Goal: Use online tool/utility: Utilize a website feature to perform a specific function

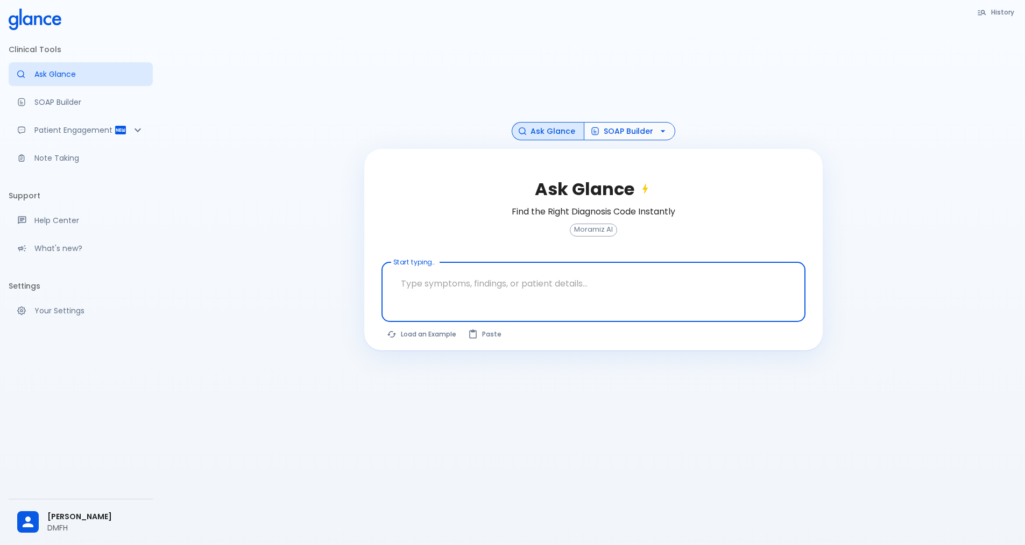
click at [628, 132] on button "SOAP Builder" at bounding box center [629, 131] width 91 height 19
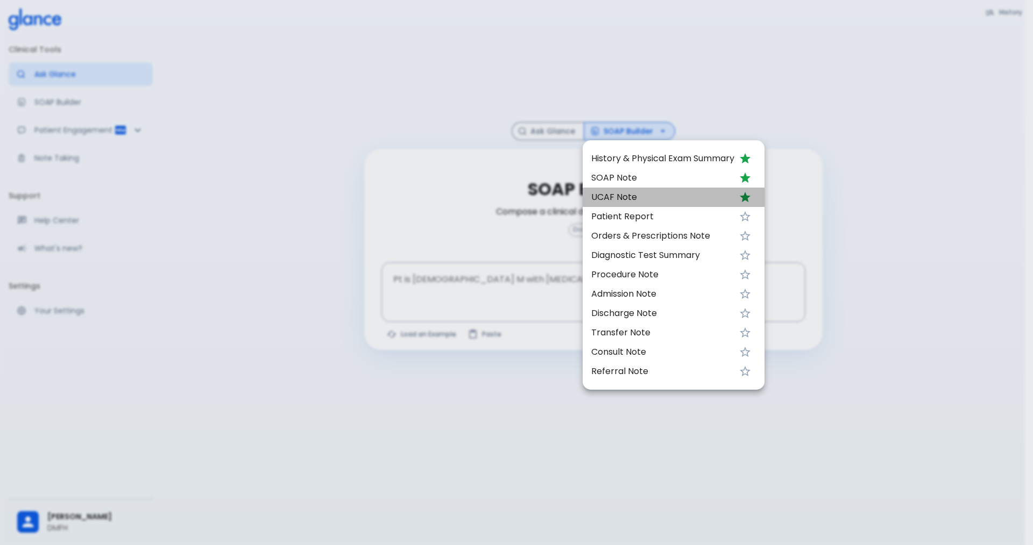
click at [629, 197] on span "UCAF Note" at bounding box center [662, 197] width 143 height 13
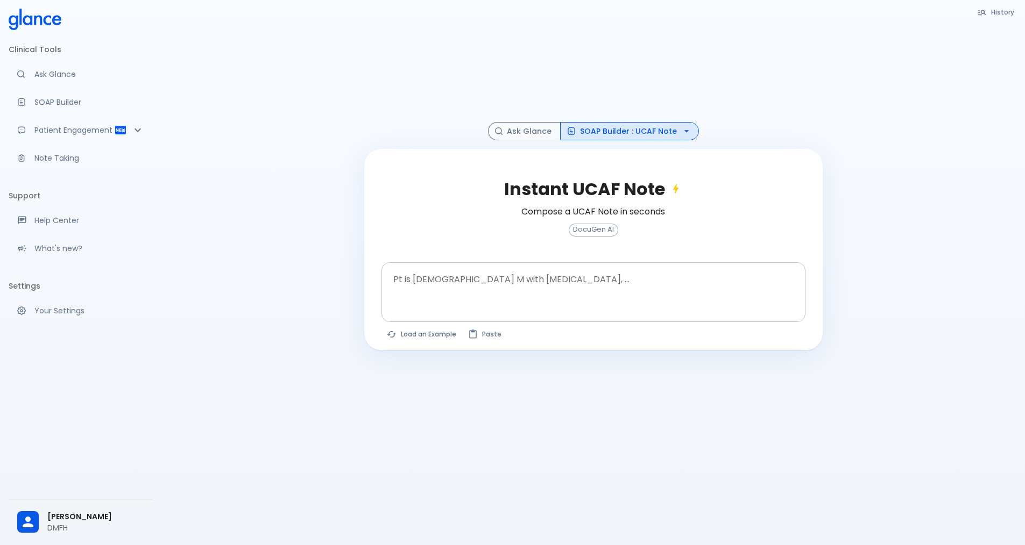
click at [521, 287] on textarea "Pt is [DEMOGRAPHIC_DATA] M with [MEDICAL_DATA], ..." at bounding box center [593, 284] width 409 height 34
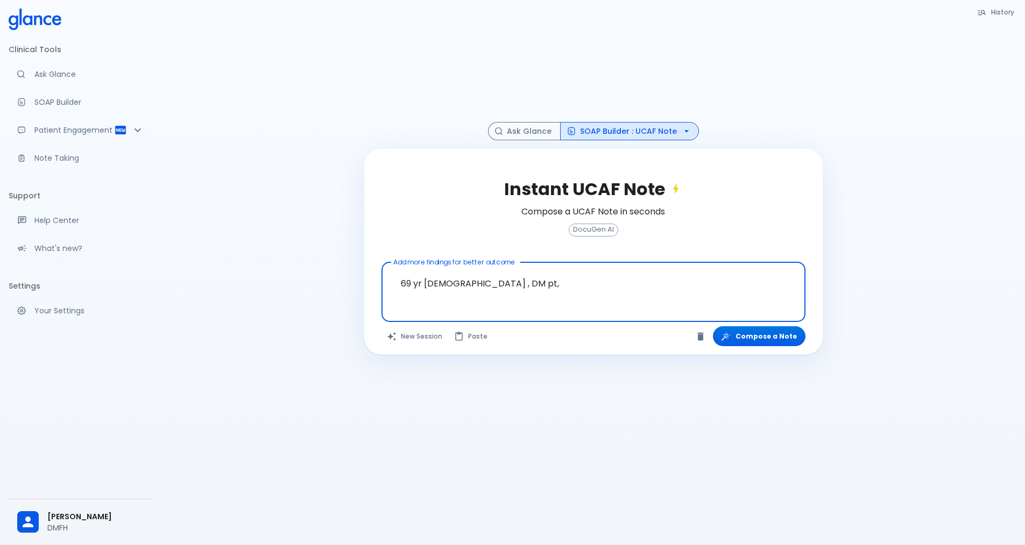
paste textarea "Painful hands and feet, tremor an [MEDICAL_DATA] on both hands with [MEDICAL_DA…"
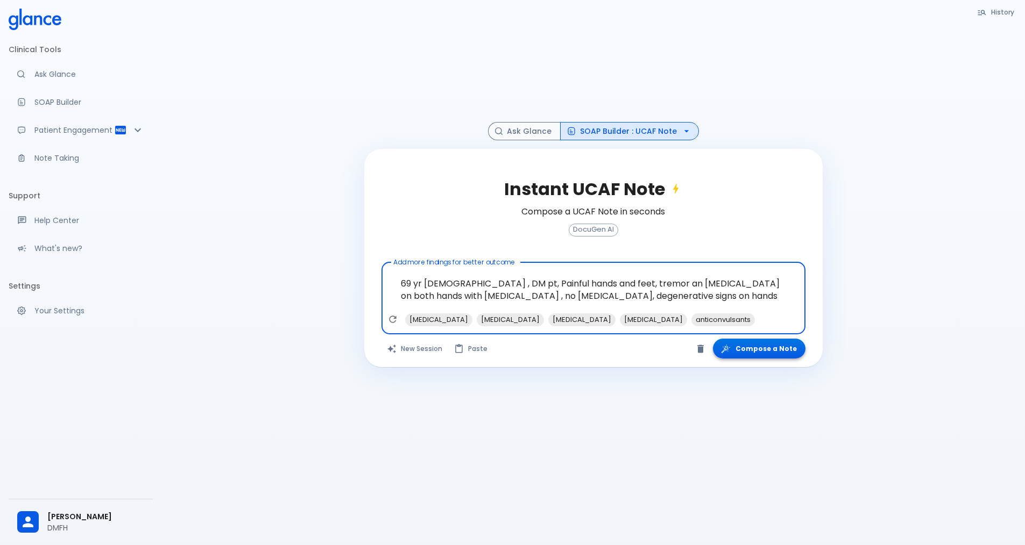
type textarea "69 yr [DEMOGRAPHIC_DATA] , DM pt, Painful hands and feet, tremor an [MEDICAL_DA…"
click at [780, 352] on button "Compose a Note" at bounding box center [759, 349] width 93 height 20
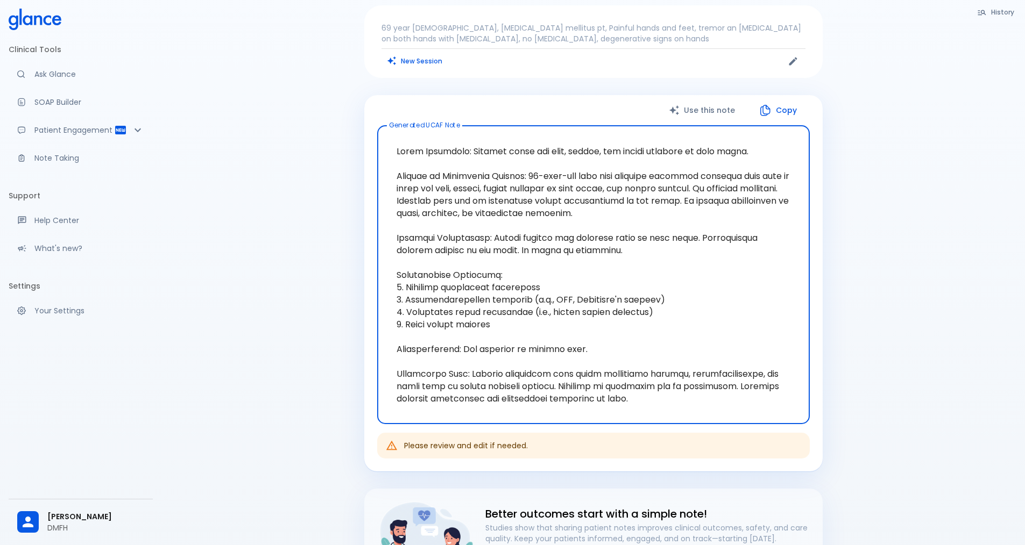
scroll to position [54, 0]
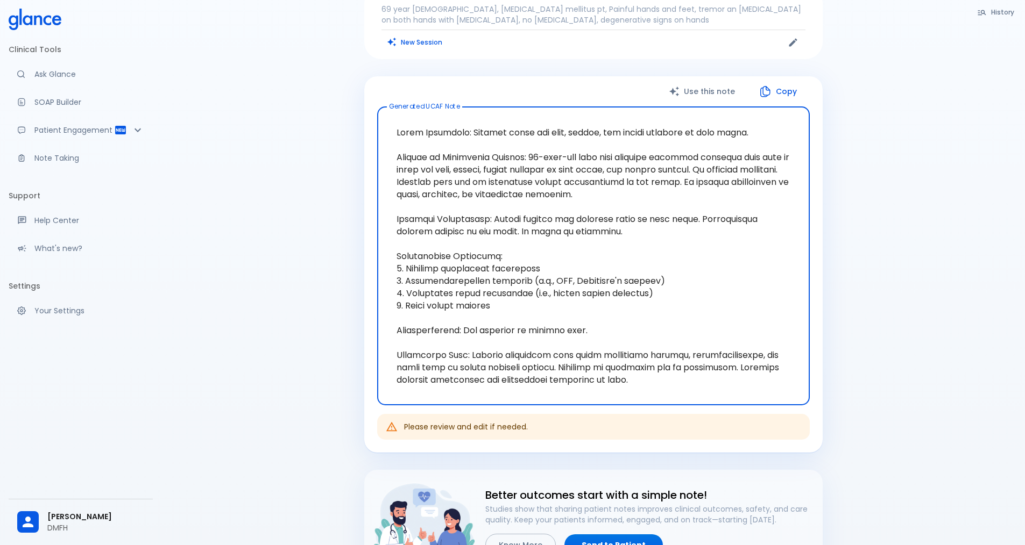
drag, startPoint x: 703, startPoint y: 382, endPoint x: 395, endPoint y: 130, distance: 397.8
click at [395, 130] on textarea "Generated UCAF Note" at bounding box center [593, 256] width 417 height 281
